Goal: Information Seeking & Learning: Compare options

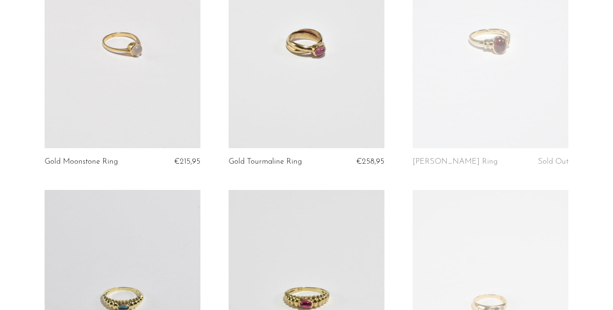
scroll to position [414, 0]
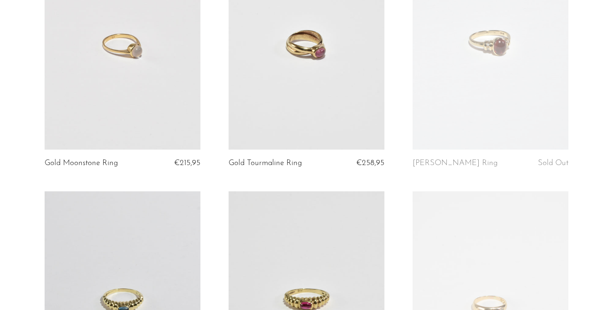
click at [322, 83] on link at bounding box center [307, 41] width 156 height 218
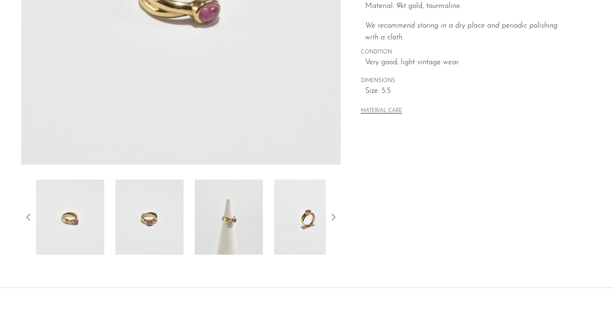
scroll to position [301, 0]
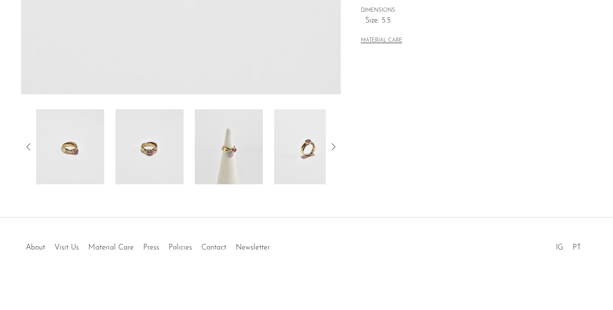
click at [231, 161] on img at bounding box center [229, 146] width 68 height 75
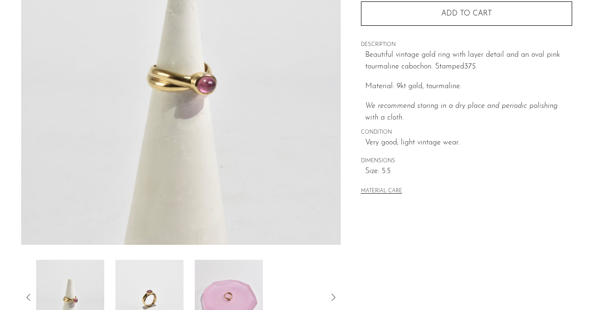
scroll to position [291, 0]
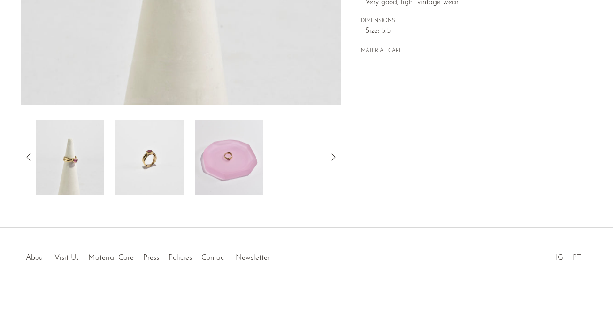
click at [237, 161] on img at bounding box center [229, 157] width 68 height 75
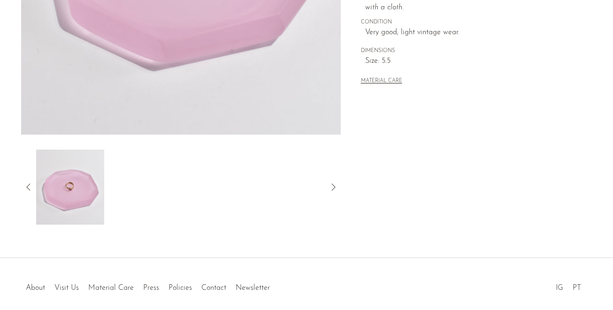
scroll to position [301, 0]
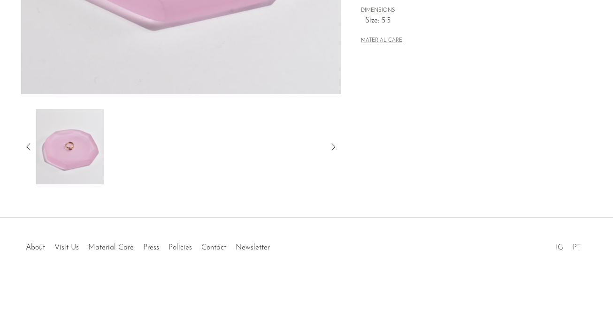
click at [30, 143] on icon at bounding box center [28, 146] width 11 height 11
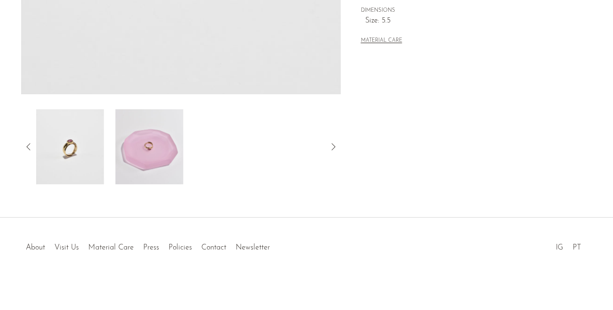
click at [66, 154] on img at bounding box center [70, 146] width 68 height 75
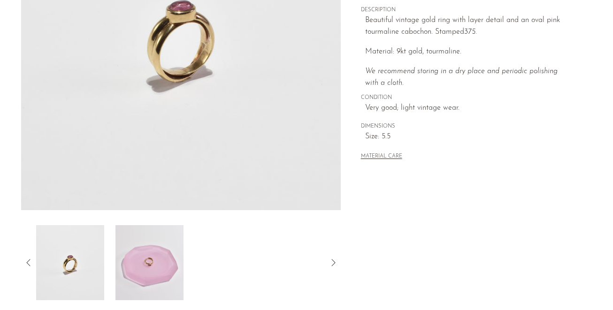
scroll to position [0, 0]
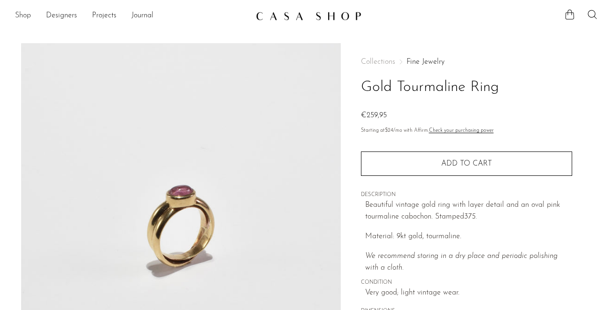
click at [25, 16] on link "Shop" at bounding box center [23, 16] width 16 height 12
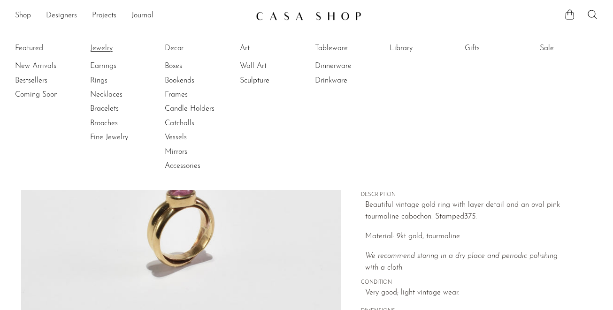
click at [100, 45] on link "Jewelry" at bounding box center [125, 48] width 70 height 10
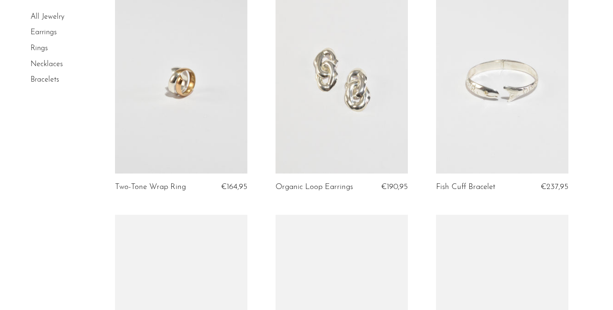
scroll to position [336, 0]
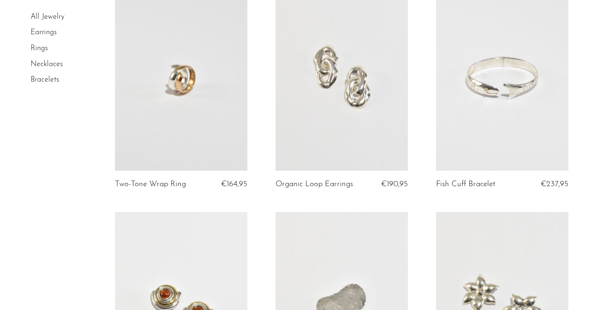
click at [182, 90] on link at bounding box center [181, 77] width 132 height 185
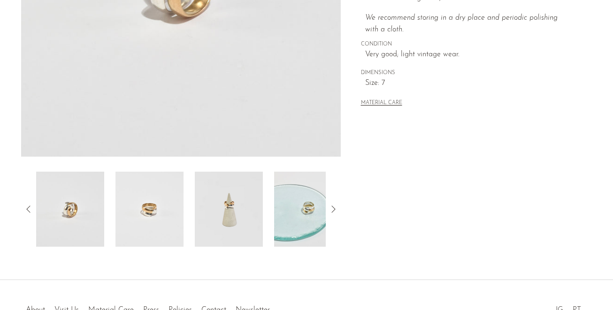
scroll to position [301, 0]
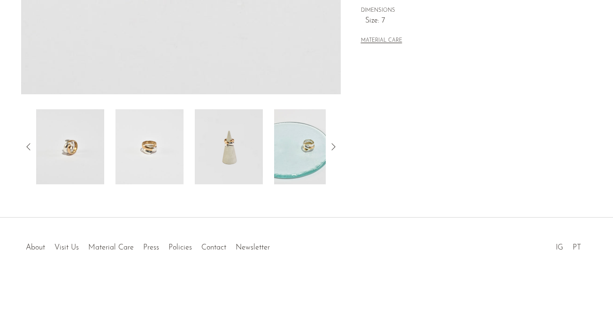
click at [231, 158] on img at bounding box center [229, 146] width 68 height 75
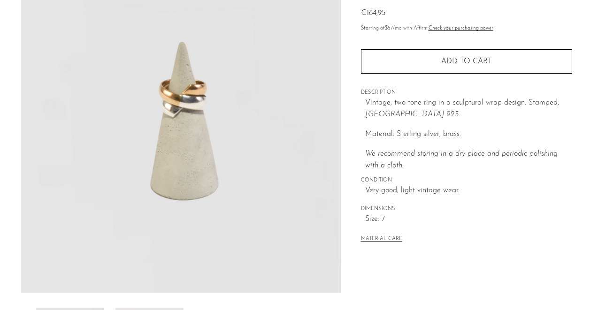
scroll to position [104, 0]
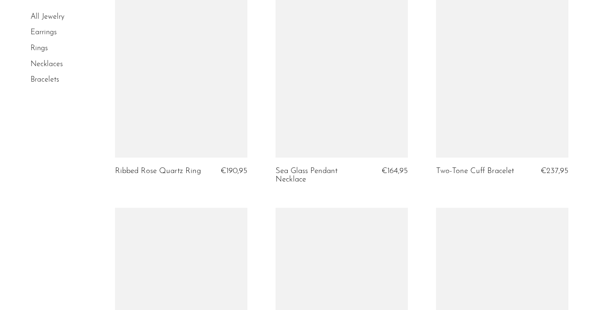
scroll to position [810, 0]
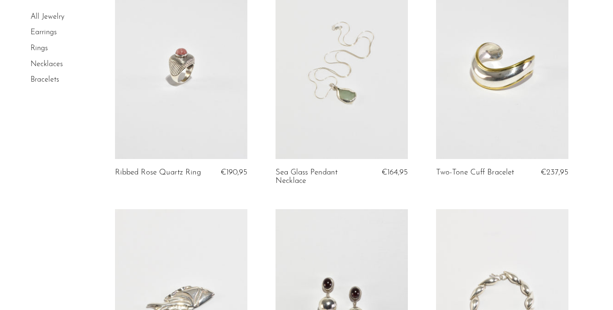
click at [514, 79] on link at bounding box center [502, 66] width 132 height 185
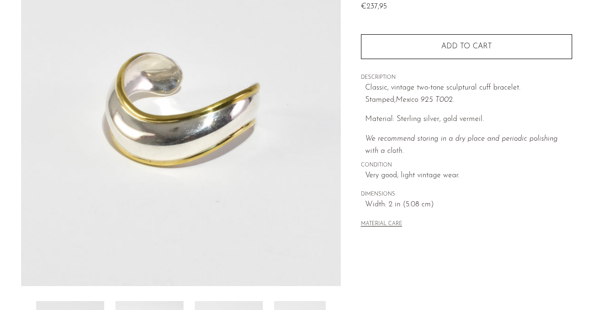
scroll to position [171, 0]
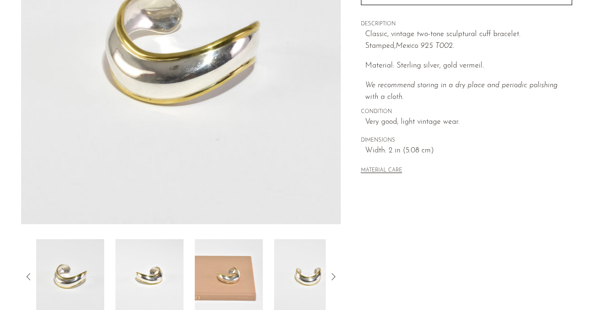
click at [240, 277] on img at bounding box center [229, 277] width 68 height 75
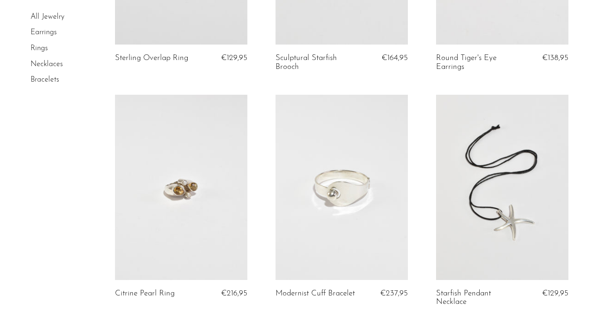
scroll to position [1352, 0]
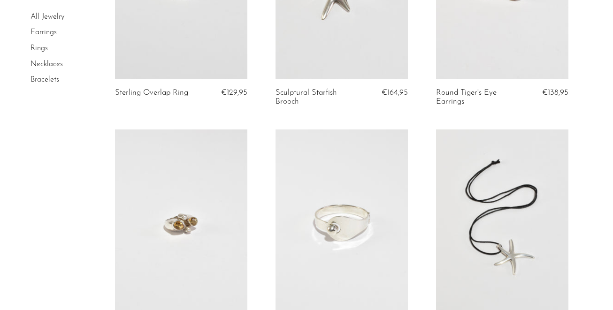
click at [186, 215] on link at bounding box center [181, 222] width 132 height 185
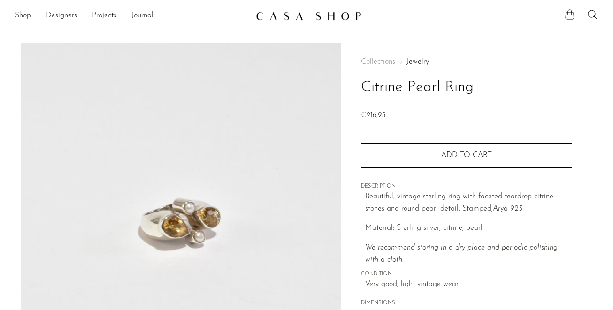
scroll to position [301, 0]
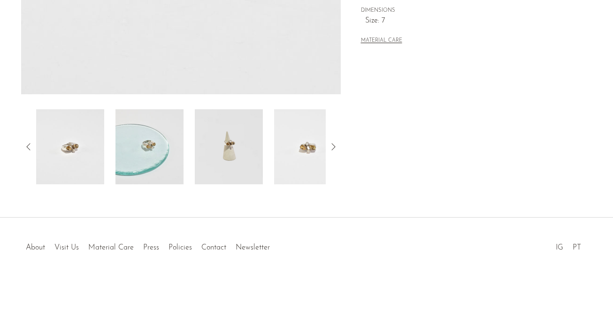
click at [240, 129] on img at bounding box center [229, 146] width 68 height 75
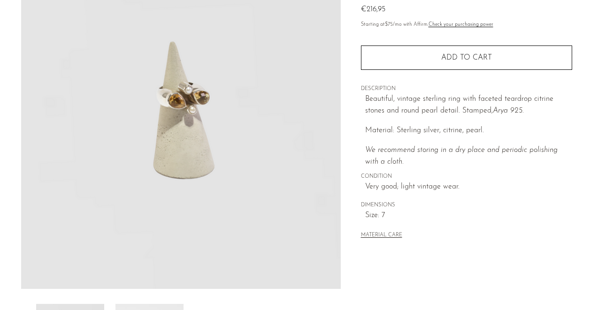
scroll to position [105, 0]
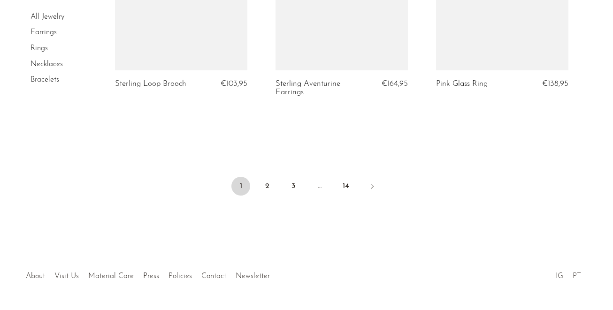
scroll to position [2801, 0]
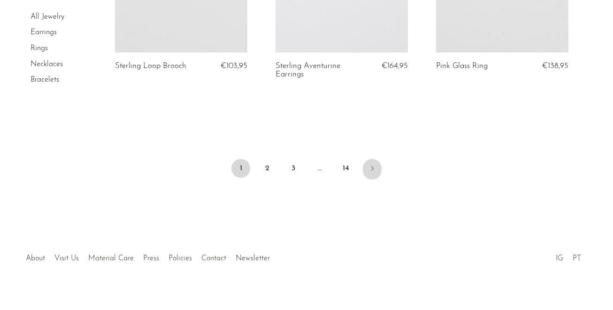
click at [373, 159] on link "Next" at bounding box center [372, 169] width 19 height 21
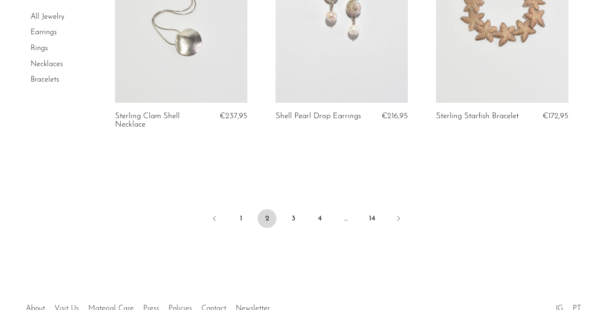
scroll to position [2762, 0]
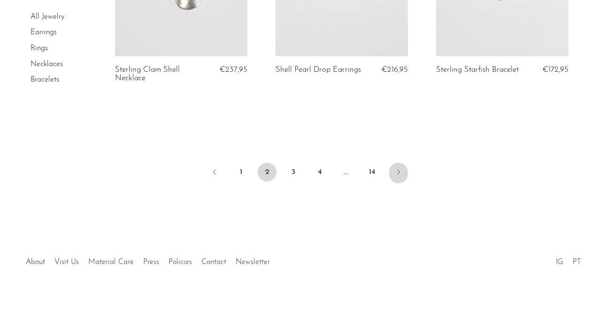
click at [399, 169] on icon "Next" at bounding box center [399, 173] width 8 height 8
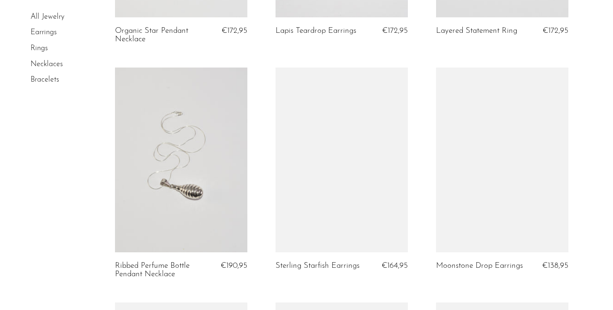
scroll to position [563, 0]
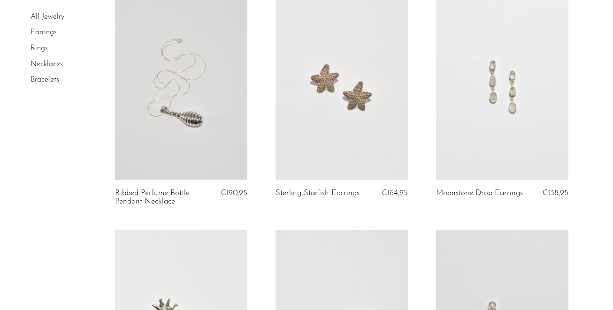
click at [519, 137] on link at bounding box center [502, 87] width 132 height 185
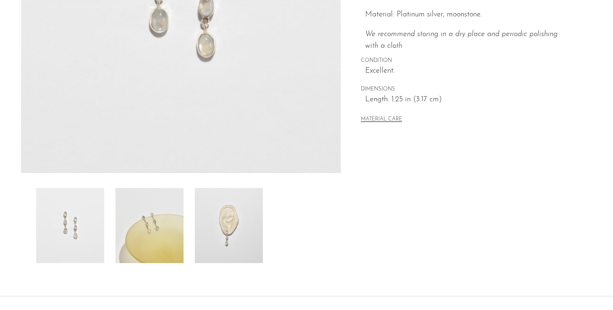
scroll to position [220, 0]
click at [233, 238] on img at bounding box center [229, 227] width 68 height 75
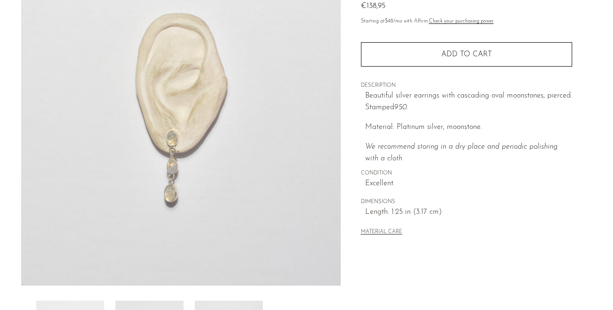
scroll to position [109, 0]
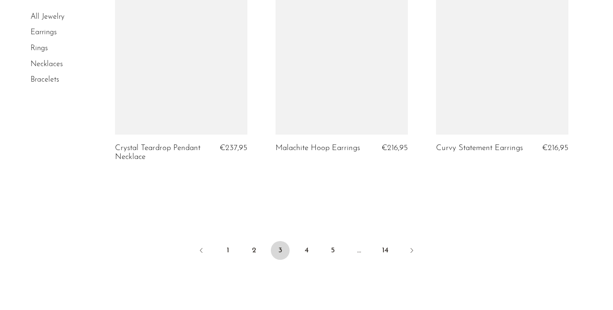
scroll to position [2794, 0]
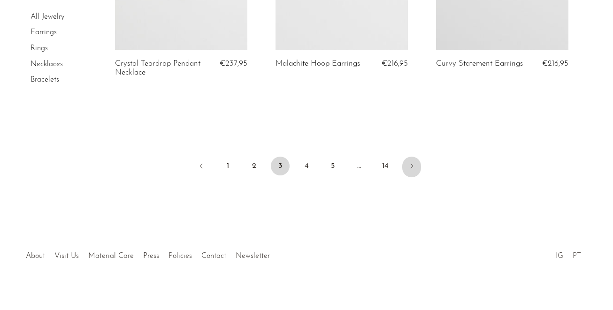
click at [415, 163] on icon "Next" at bounding box center [412, 167] width 8 height 8
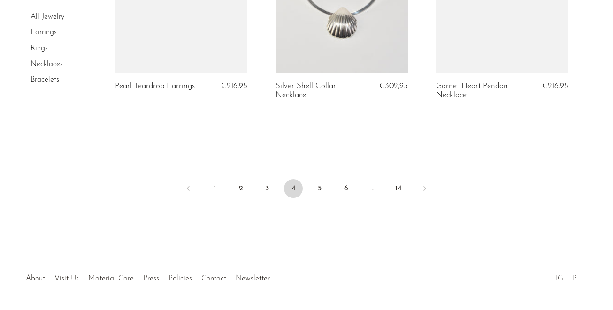
scroll to position [2777, 0]
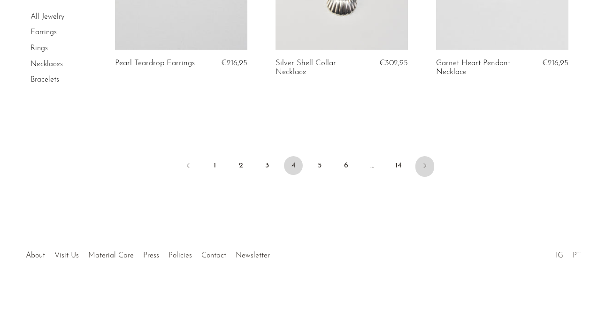
click at [418, 156] on link "Next" at bounding box center [425, 166] width 19 height 21
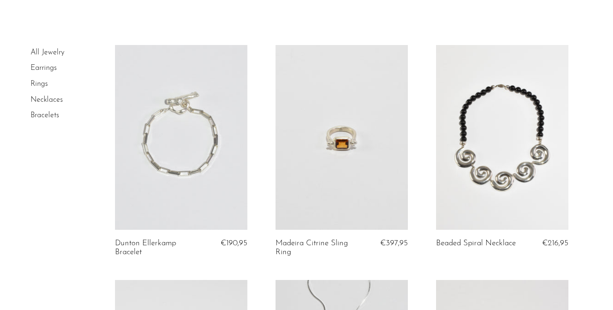
scroll to position [40, 0]
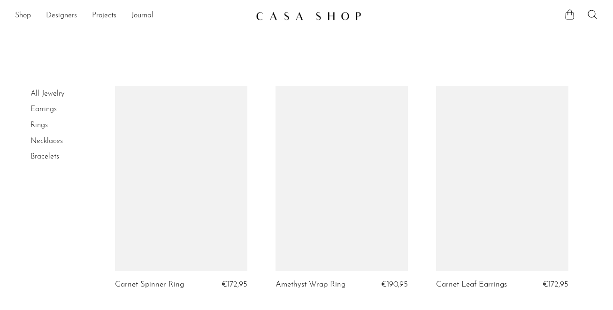
scroll to position [2777, 0]
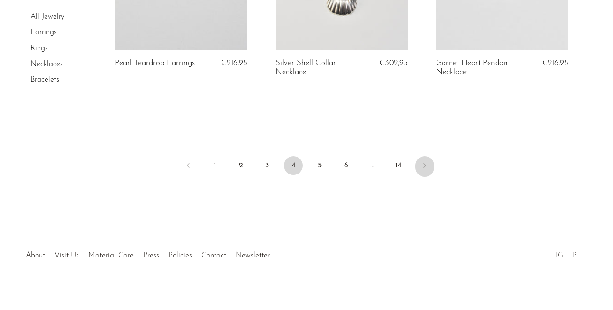
click at [422, 162] on icon "Next" at bounding box center [425, 166] width 8 height 8
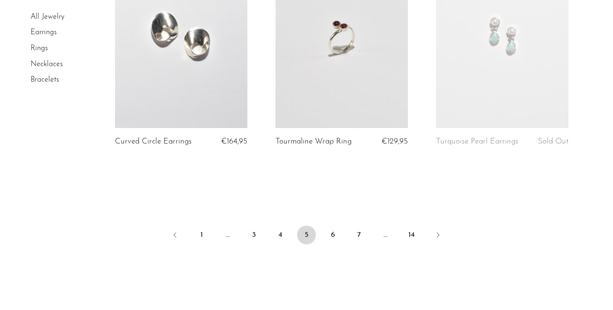
scroll to position [2709, 0]
click at [433, 225] on link "Next" at bounding box center [438, 235] width 19 height 21
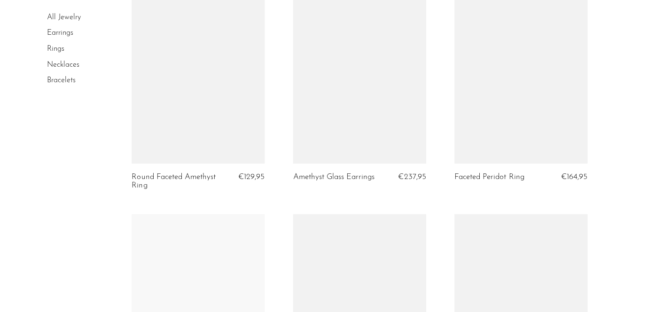
scroll to position [2581, 0]
